Goal: Information Seeking & Learning: Learn about a topic

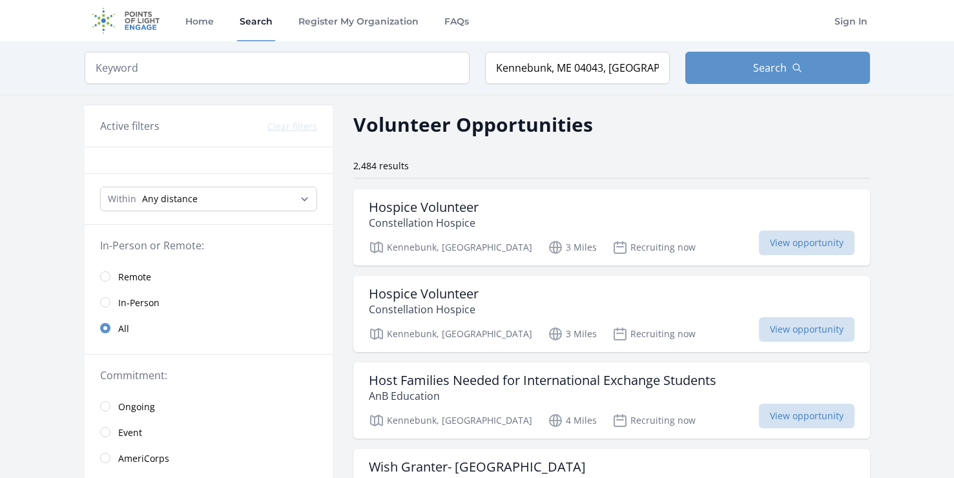
scroll to position [1550, 0]
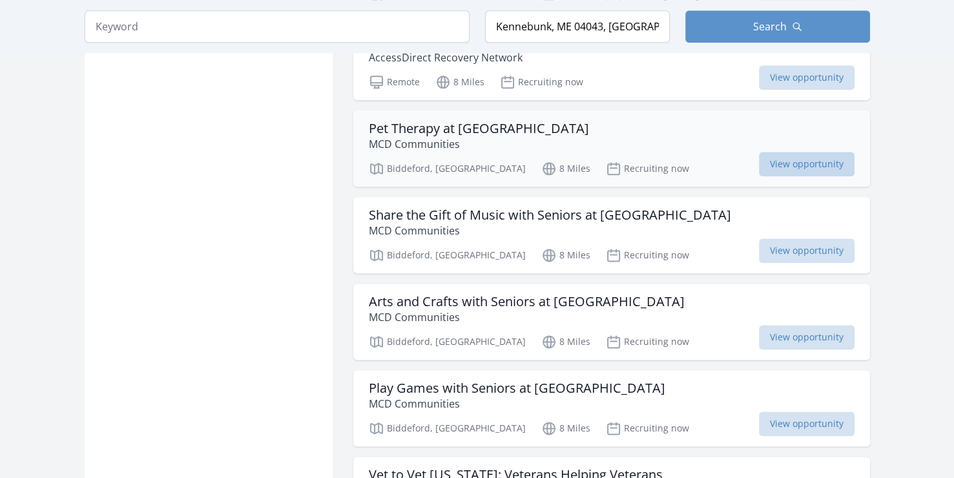
click at [789, 161] on span "View opportunity" at bounding box center [807, 164] width 96 height 25
click at [823, 250] on span "View opportunity" at bounding box center [807, 250] width 96 height 25
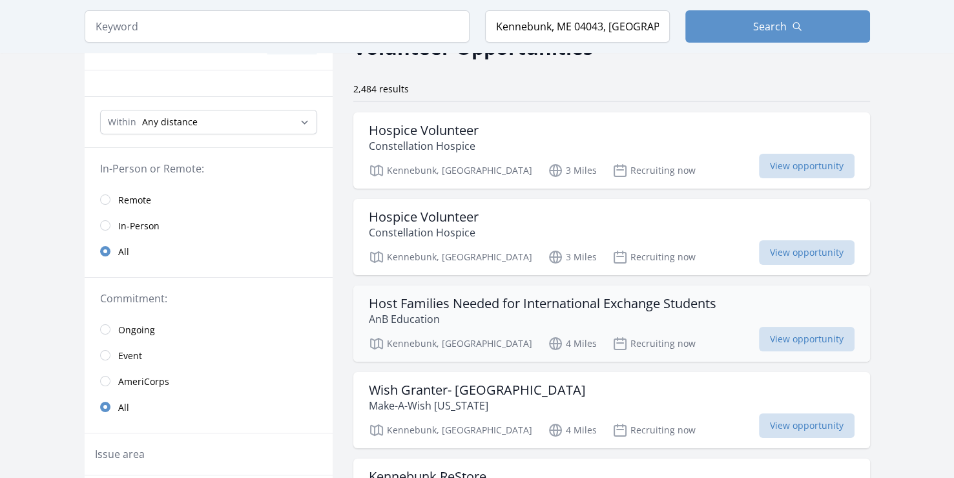
scroll to position [0, 0]
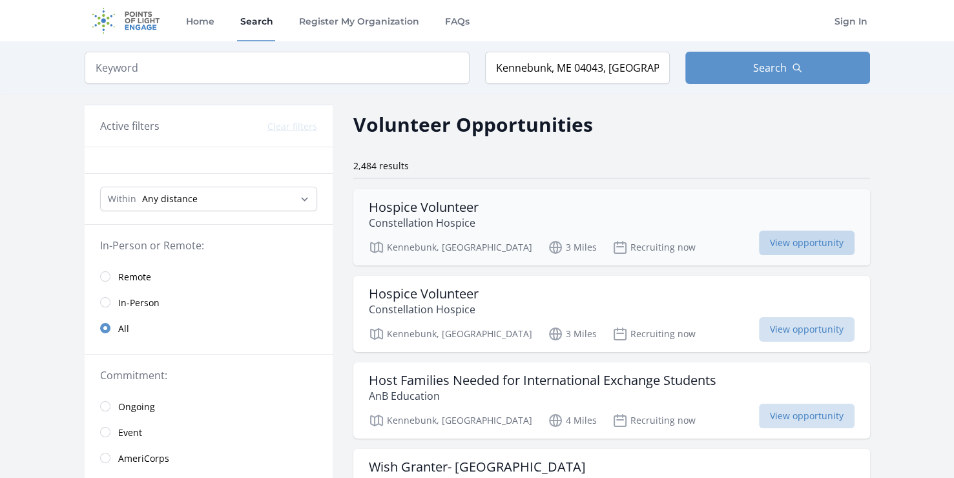
click at [806, 244] on span "View opportunity" at bounding box center [807, 243] width 96 height 25
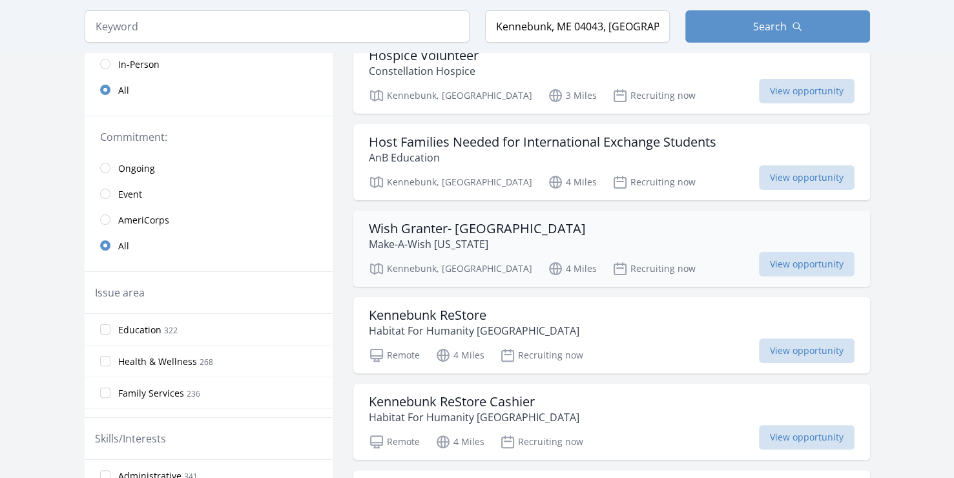
scroll to position [258, 0]
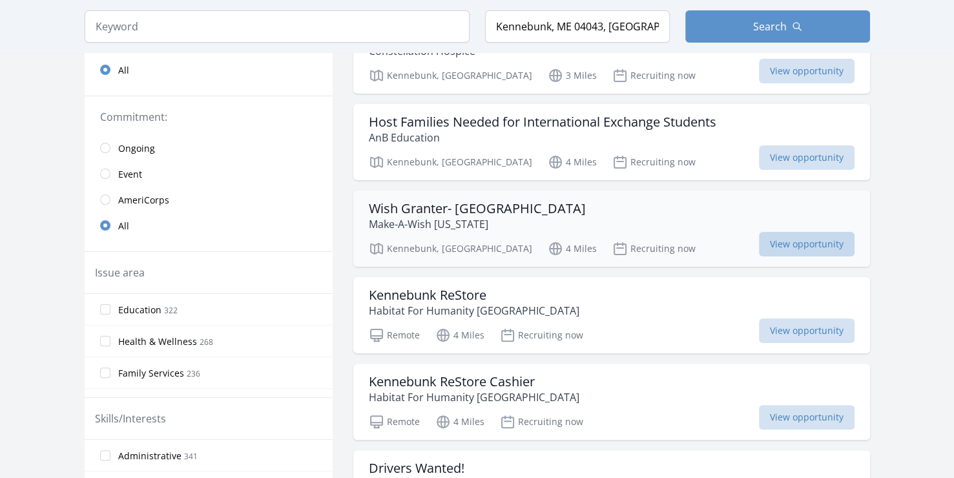
click at [819, 241] on span "View opportunity" at bounding box center [807, 244] width 96 height 25
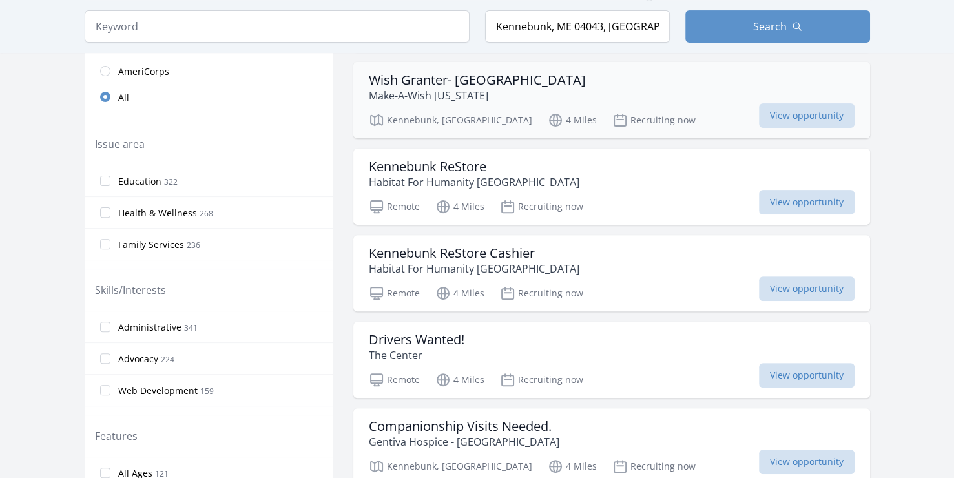
scroll to position [387, 0]
click at [785, 195] on span "View opportunity" at bounding box center [807, 201] width 96 height 25
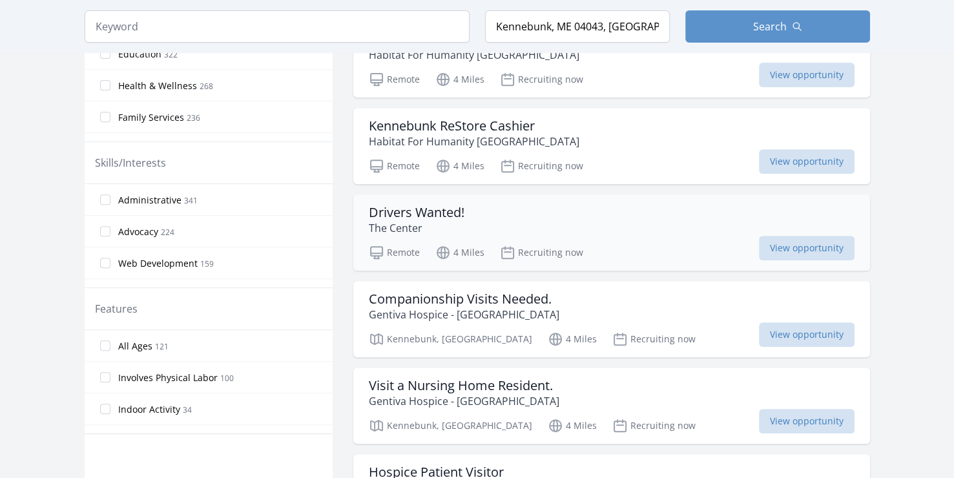
scroll to position [517, 0]
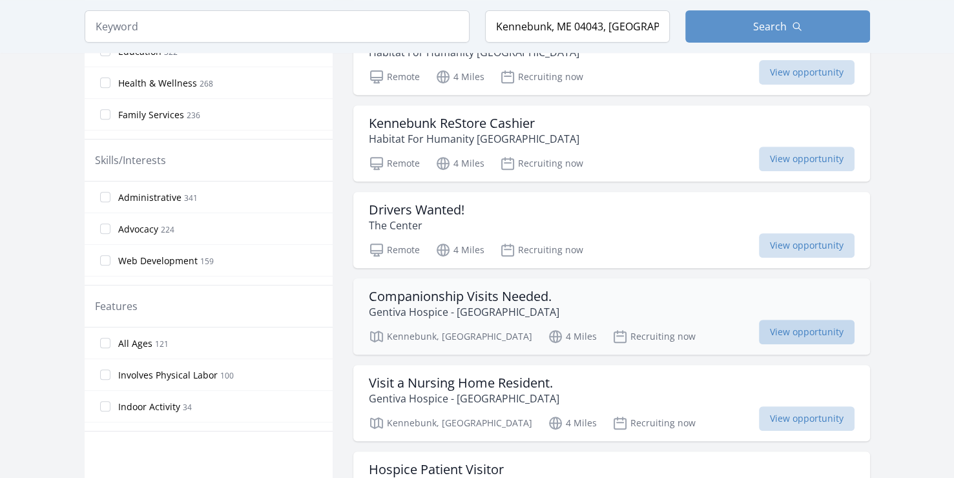
click at [811, 323] on span "View opportunity" at bounding box center [807, 332] width 96 height 25
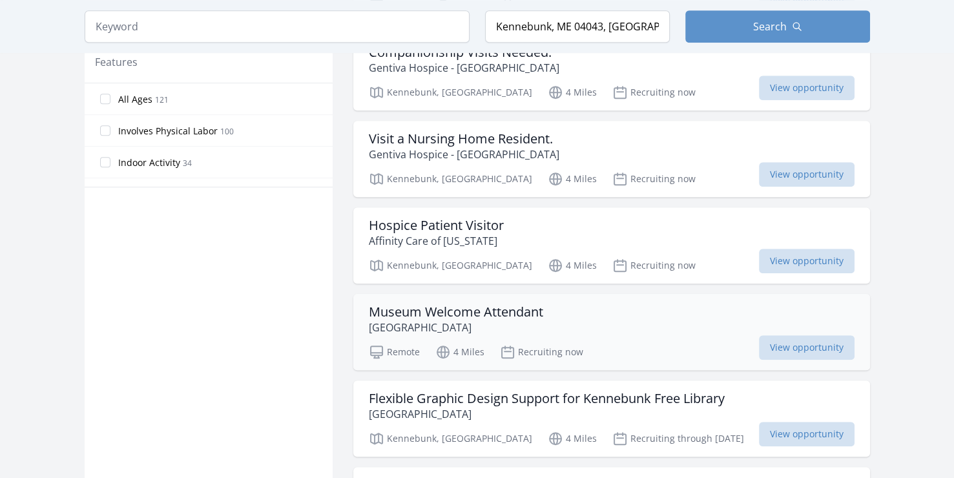
scroll to position [775, 0]
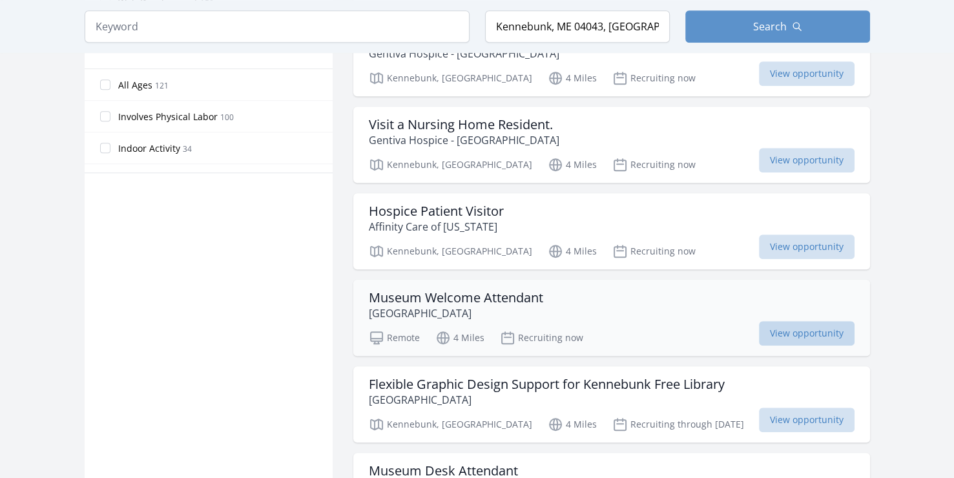
click at [811, 333] on span "View opportunity" at bounding box center [807, 333] width 96 height 25
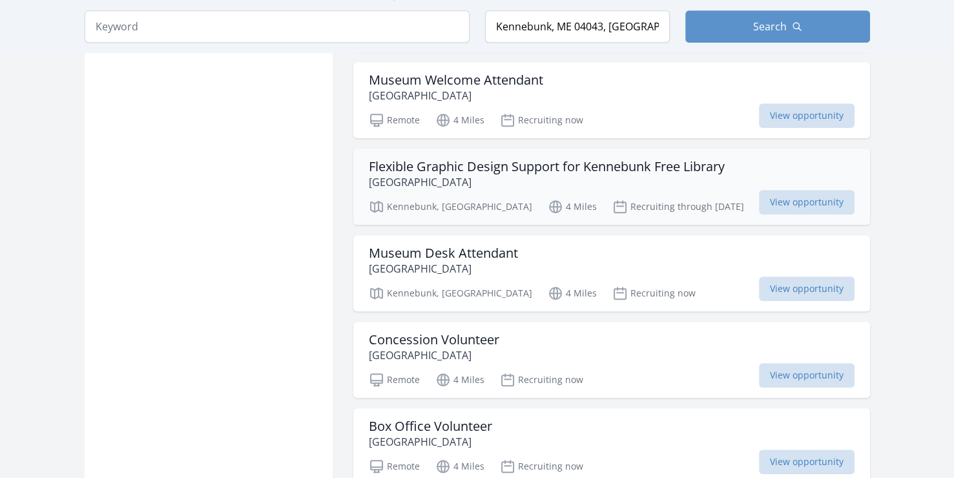
scroll to position [1033, 0]
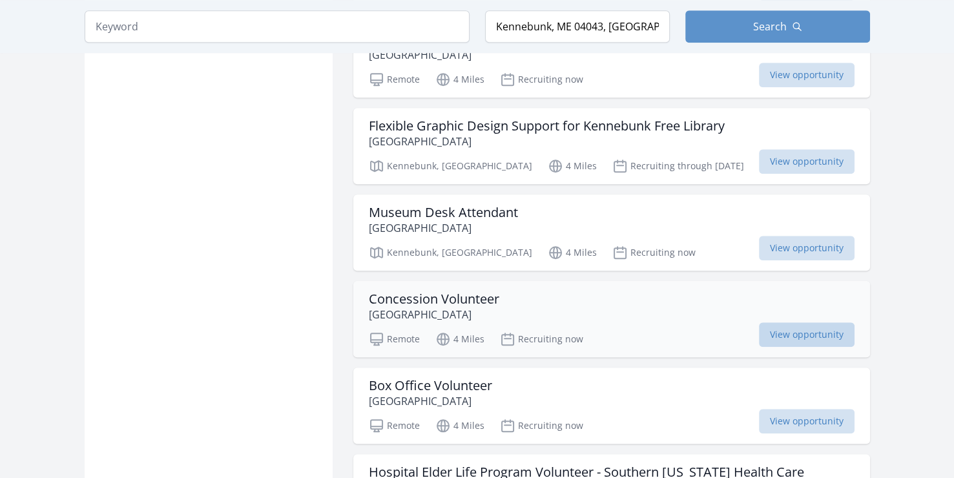
click at [786, 329] on span "View opportunity" at bounding box center [807, 334] width 96 height 25
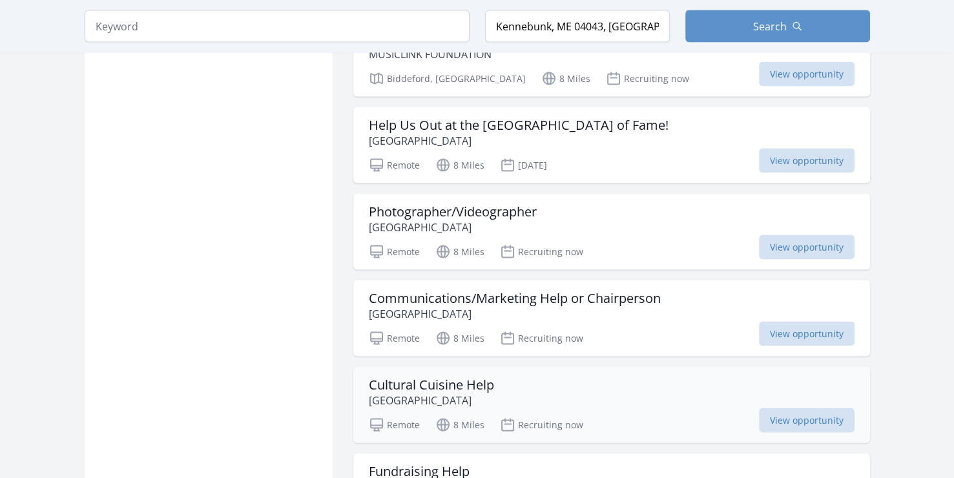
scroll to position [2583, 0]
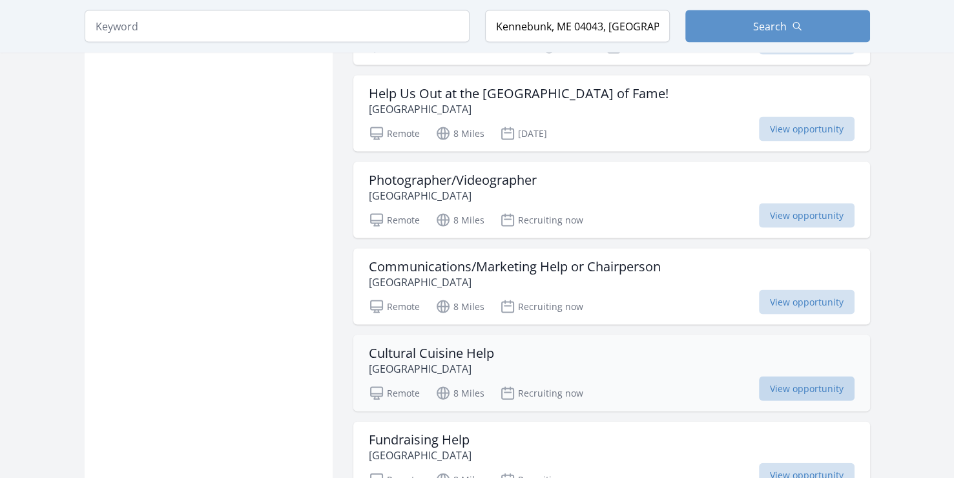
click at [825, 376] on span "View opportunity" at bounding box center [807, 388] width 96 height 25
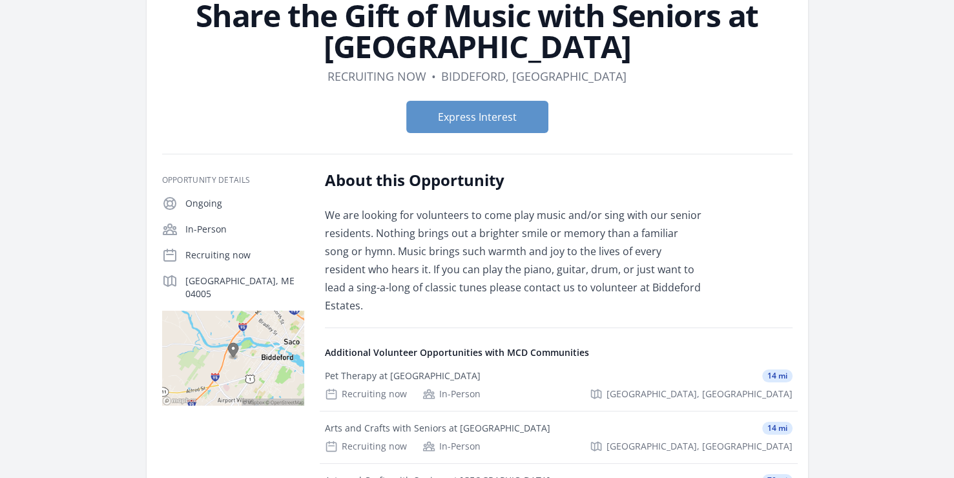
scroll to position [129, 0]
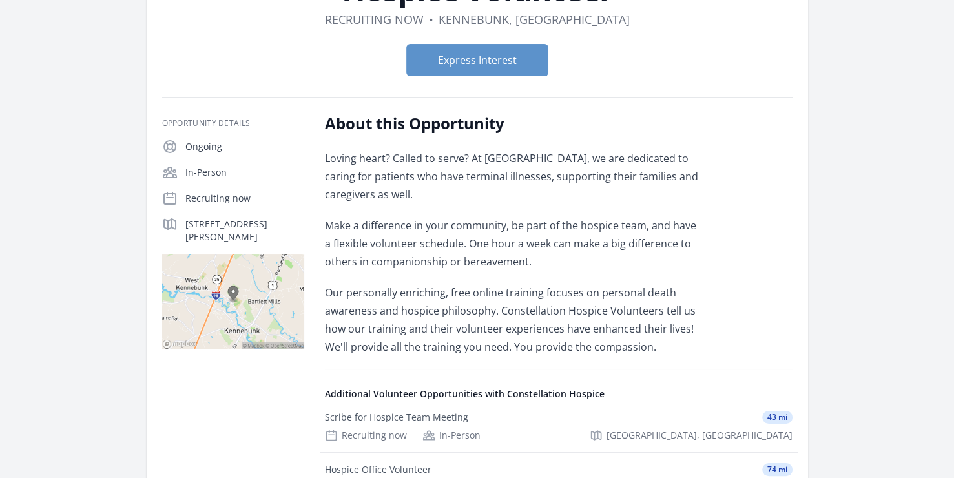
scroll to position [129, 0]
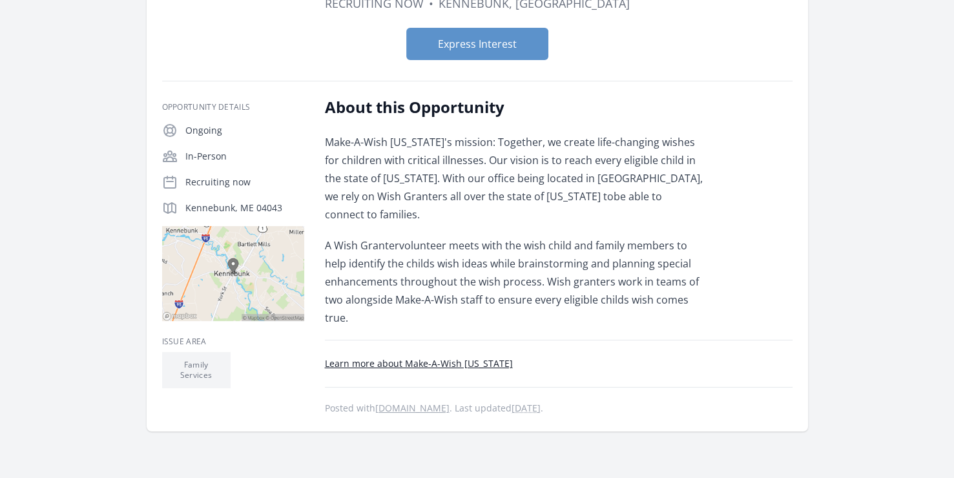
scroll to position [194, 0]
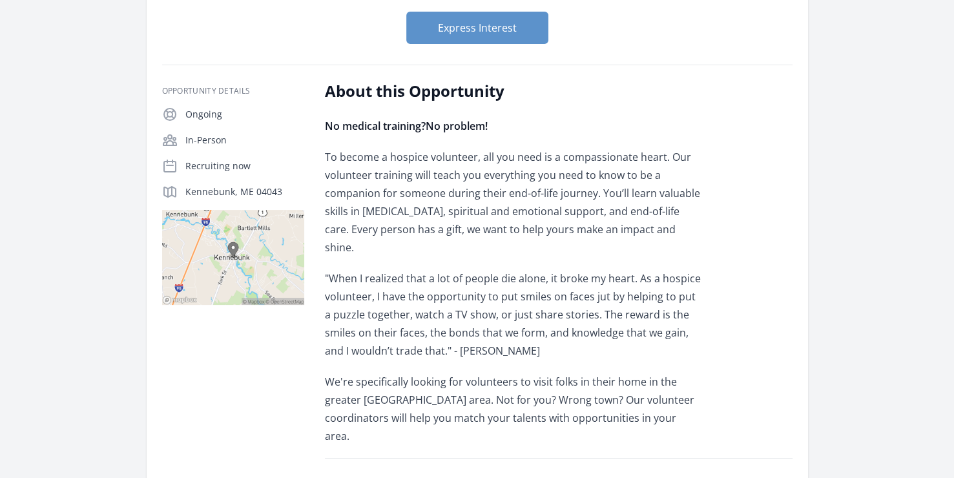
scroll to position [194, 0]
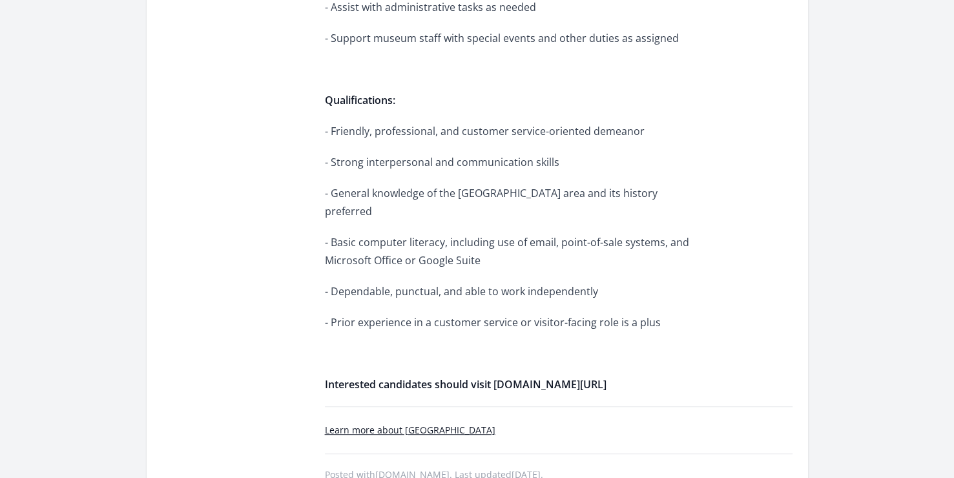
scroll to position [775, 0]
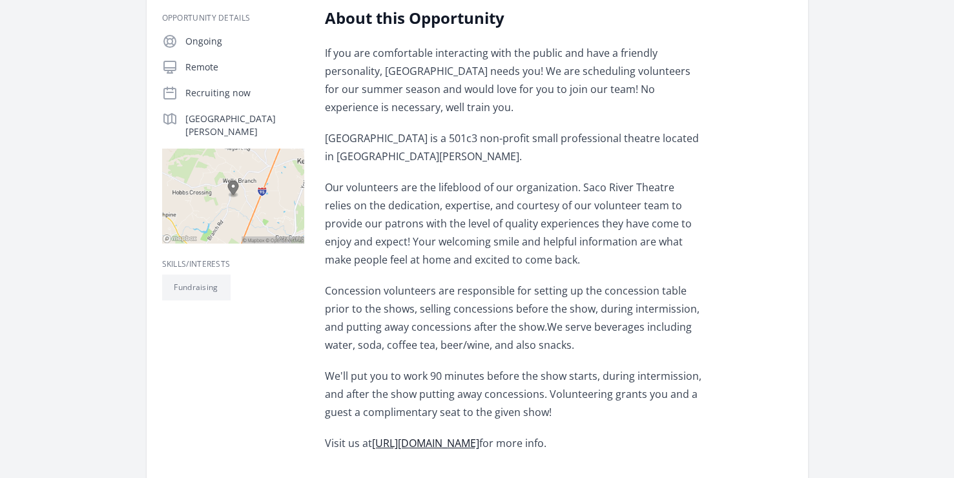
scroll to position [258, 0]
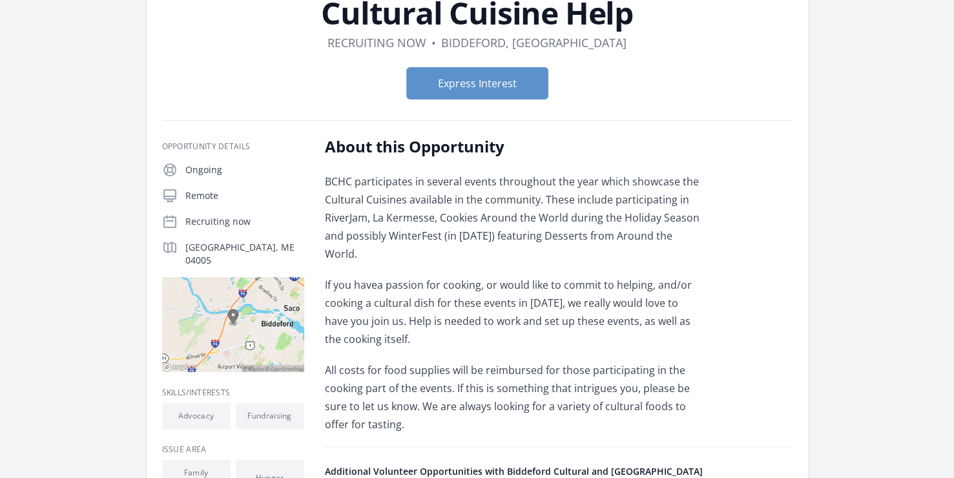
scroll to position [129, 0]
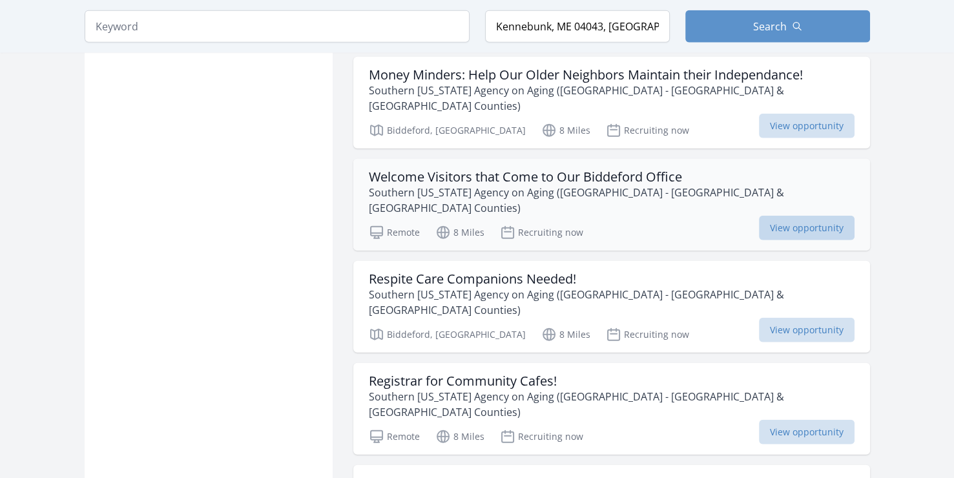
scroll to position [3035, 0]
click at [810, 317] on span "View opportunity" at bounding box center [807, 329] width 96 height 25
click at [801, 419] on span "View opportunity" at bounding box center [807, 431] width 96 height 25
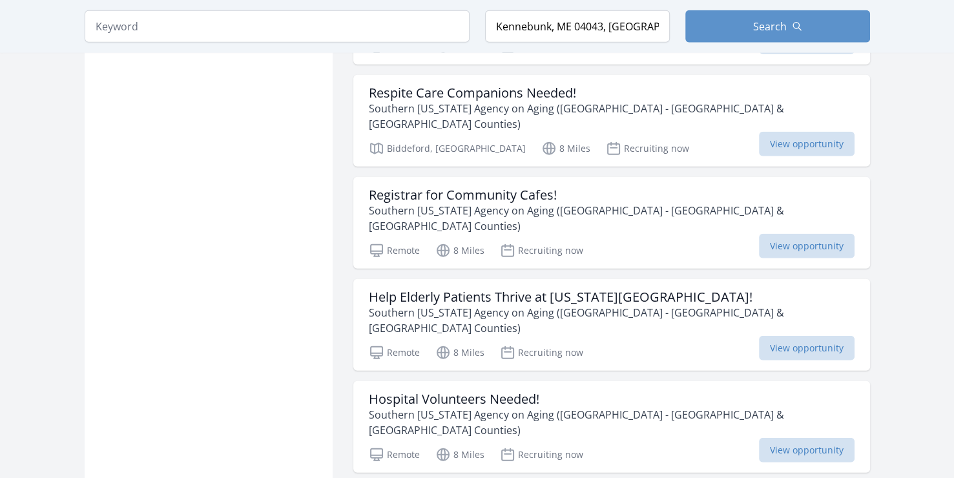
scroll to position [3229, 0]
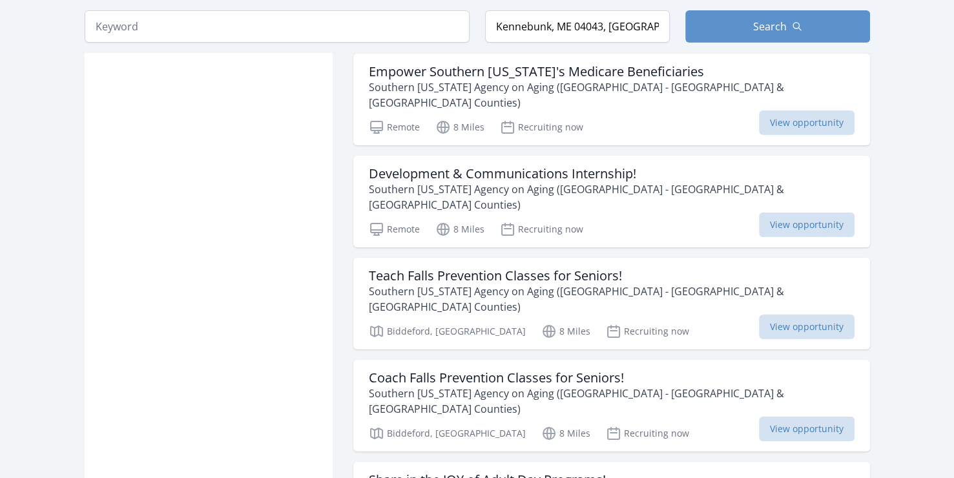
scroll to position [4326, 0]
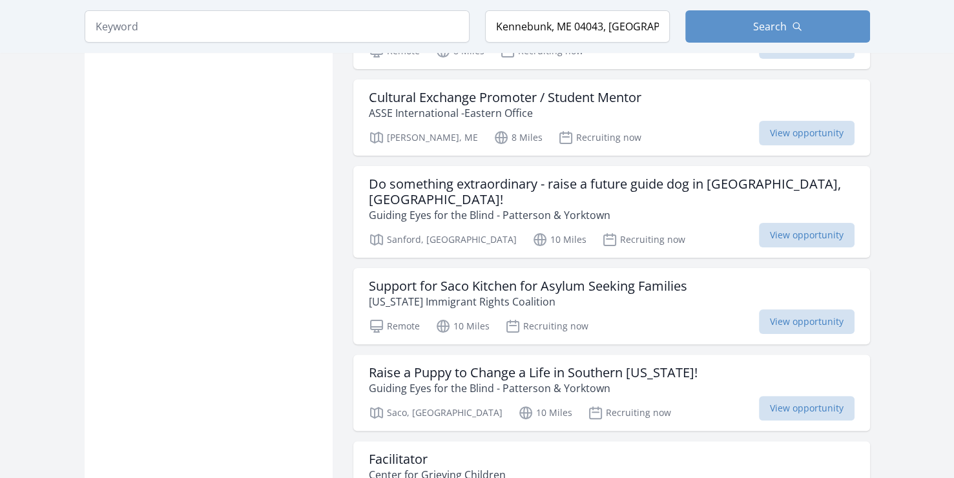
scroll to position [5037, 0]
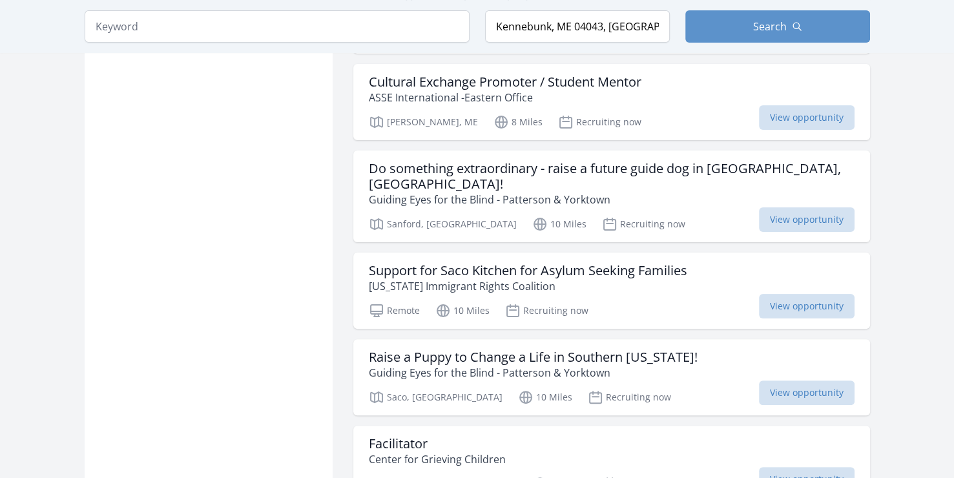
scroll to position [5101, 0]
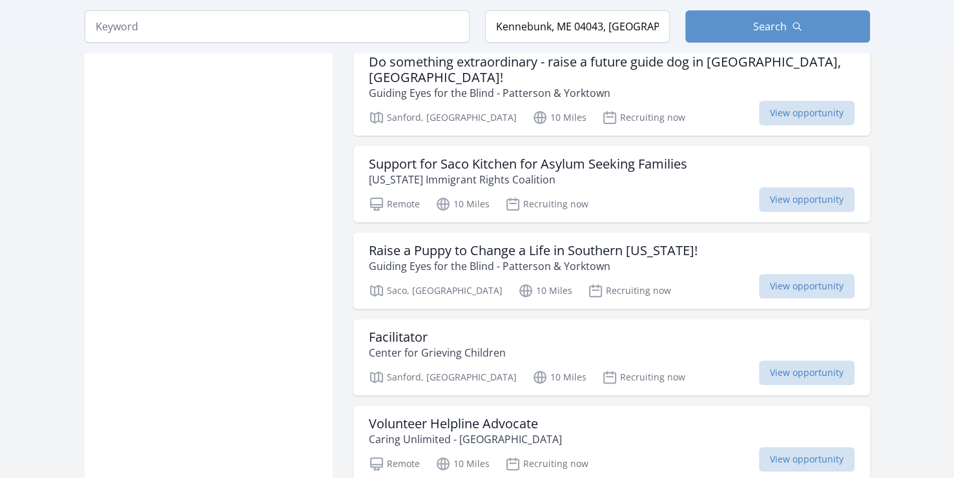
scroll to position [5230, 0]
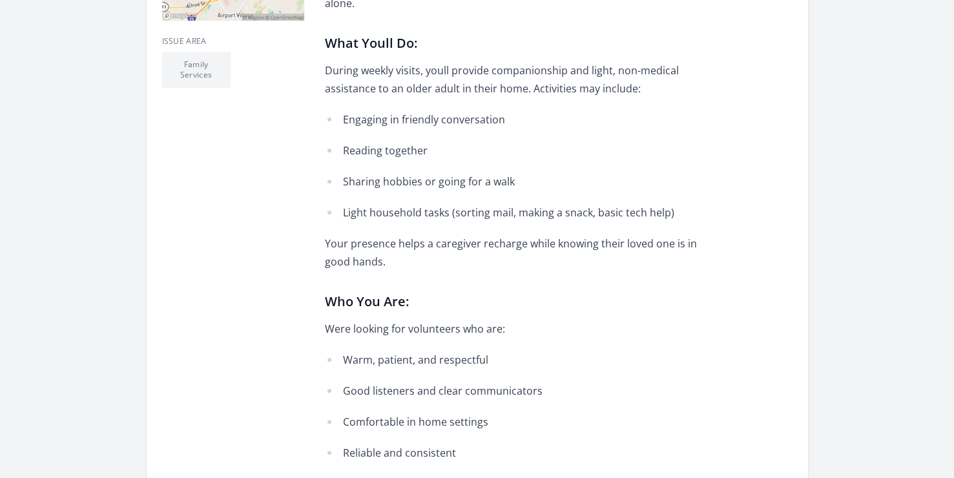
scroll to position [517, 0]
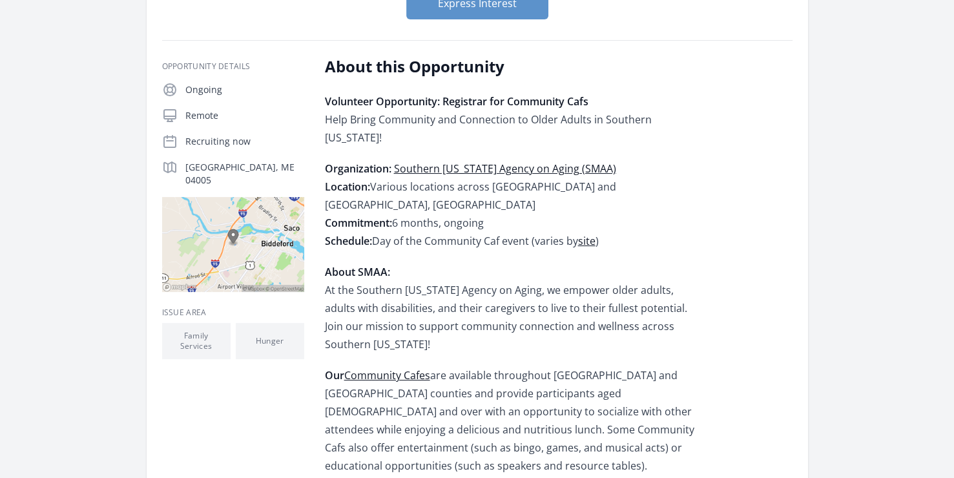
scroll to position [194, 0]
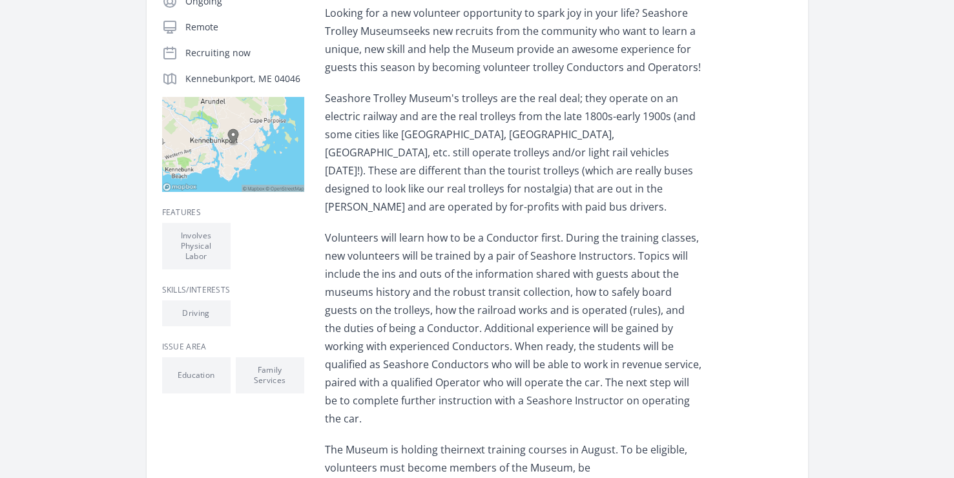
scroll to position [323, 0]
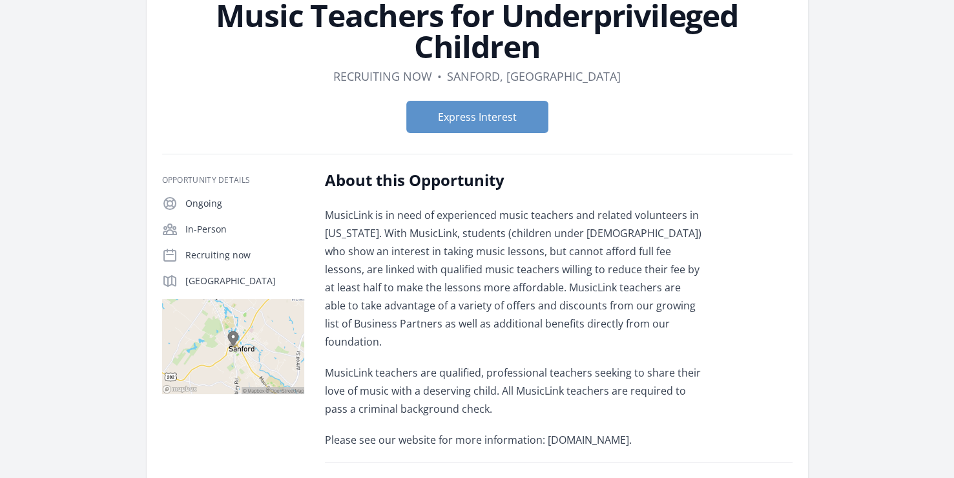
scroll to position [129, 0]
